Goal: Task Accomplishment & Management: Manage account settings

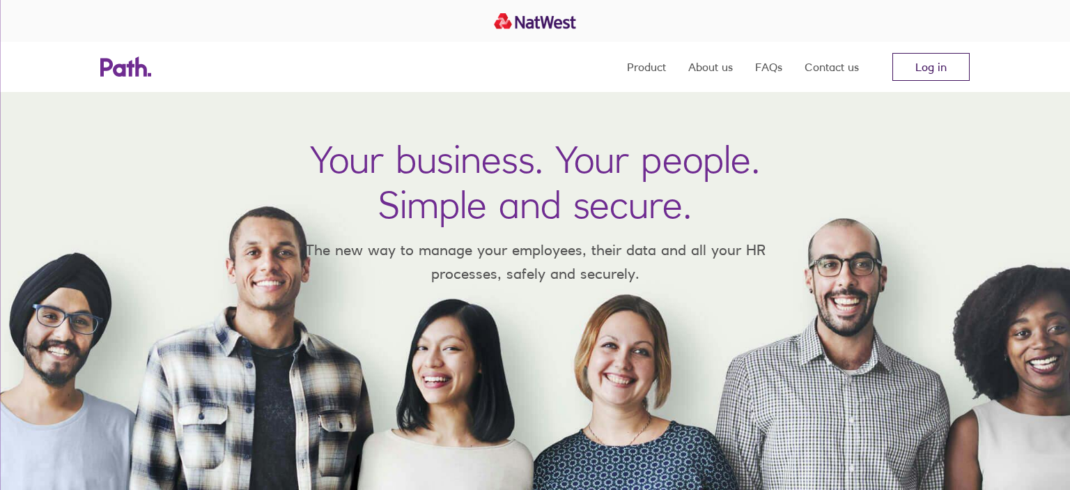
click at [940, 68] on link "Log in" at bounding box center [930, 67] width 77 height 28
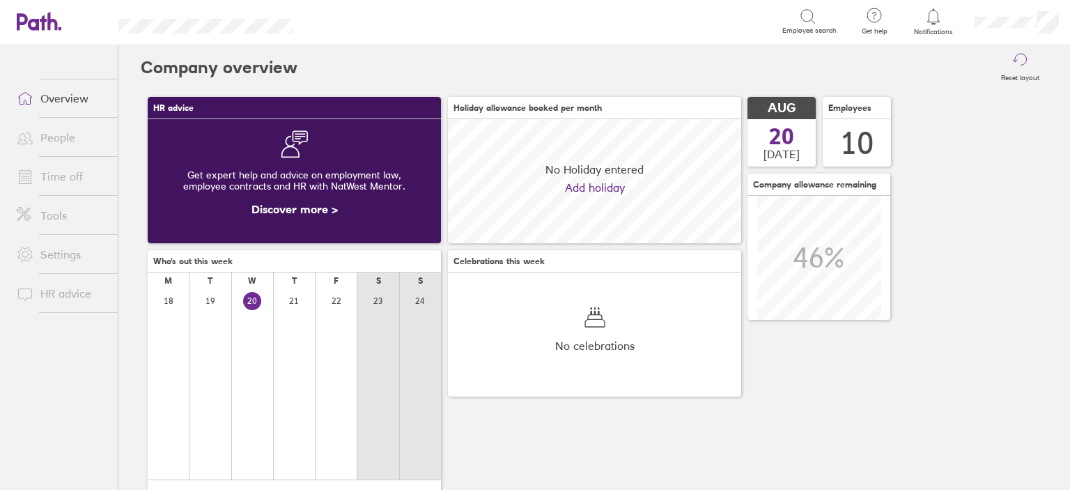
scroll to position [123, 293]
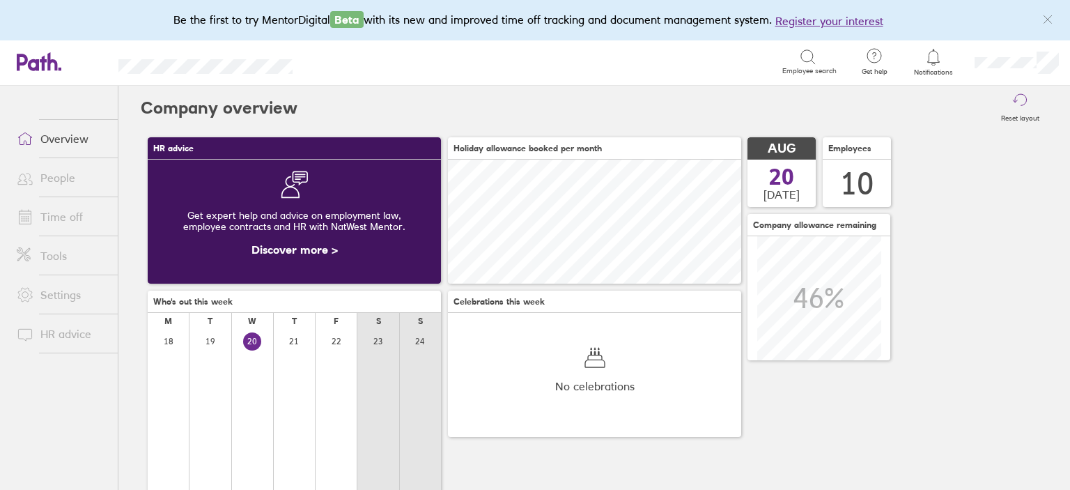
click at [59, 206] on link "Time off" at bounding box center [62, 217] width 112 height 28
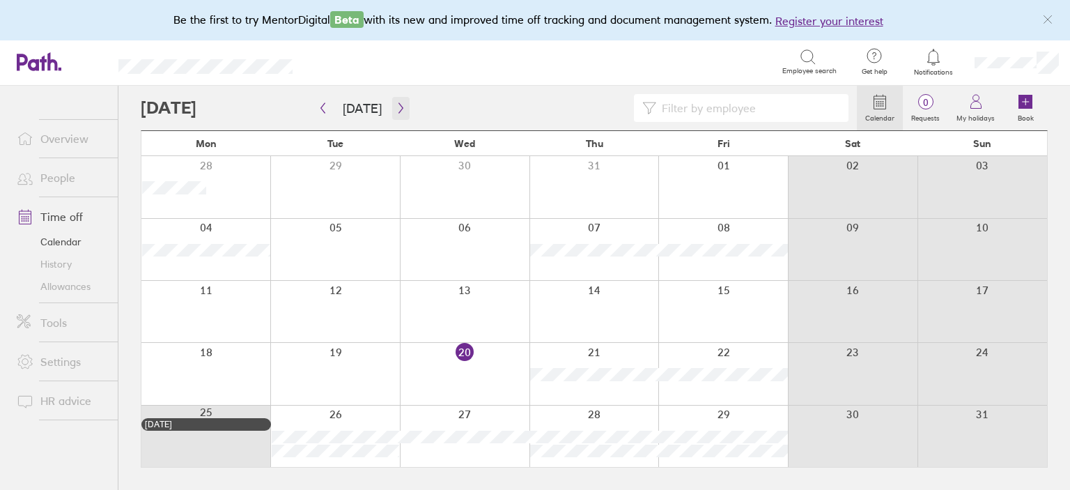
click at [400, 110] on icon "button" at bounding box center [401, 107] width 10 height 11
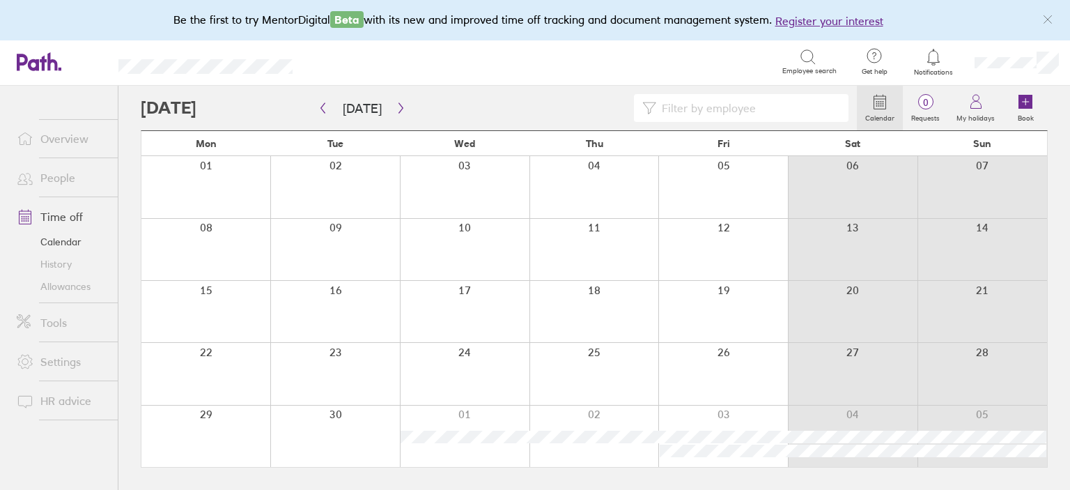
click at [249, 194] on div at bounding box center [205, 186] width 129 height 61
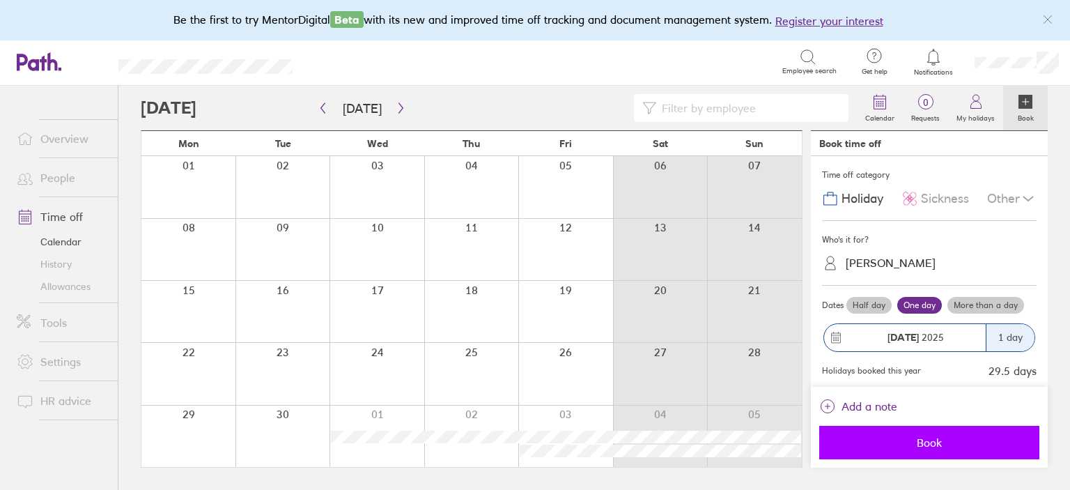
click at [935, 449] on button "Book" at bounding box center [929, 442] width 220 height 33
